Goal: Find contact information: Find contact information

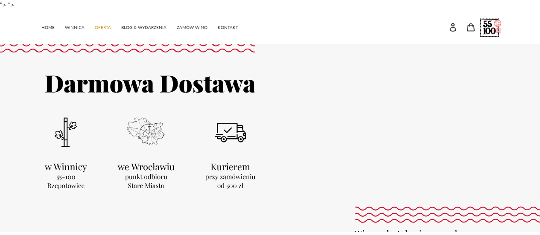
scroll to position [512, 0]
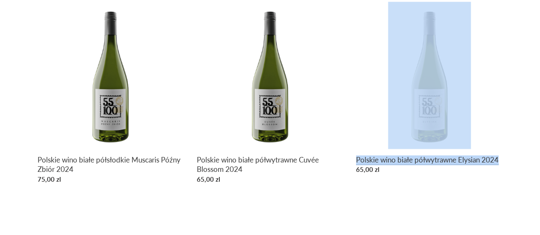
drag, startPoint x: 0, startPoint y: 0, endPoint x: 445, endPoint y: 175, distance: 478.2
click at [445, 175] on link "Polskie wino białe półwytrawne Elysian 2024" at bounding box center [429, 90] width 146 height 176
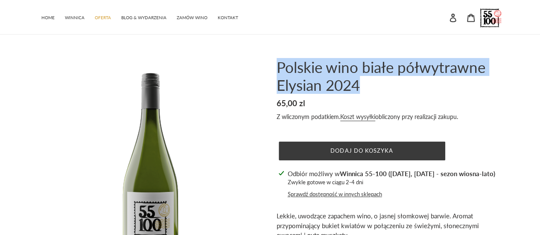
drag, startPoint x: 366, startPoint y: 88, endPoint x: 271, endPoint y: 67, distance: 98.1
click at [271, 67] on div "Polskie wino białe półwytrawne Elysian 2024 Cena regularna 65,00 zl Cena sprzed…" at bounding box center [383, 221] width 239 height 326
copy h1 "Polskie wino białe półwytrawne Elysian 2024"
click at [228, 13] on link "KONTAKT" at bounding box center [227, 17] width 29 height 12
